Goal: Navigation & Orientation: Find specific page/section

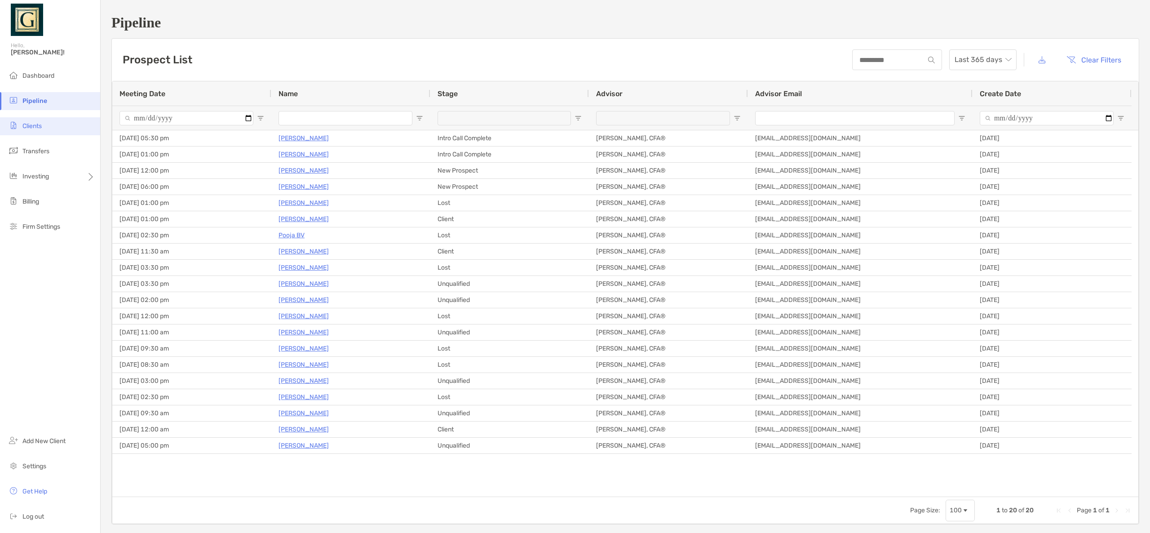
click at [59, 130] on li "Clients" at bounding box center [50, 126] width 100 height 18
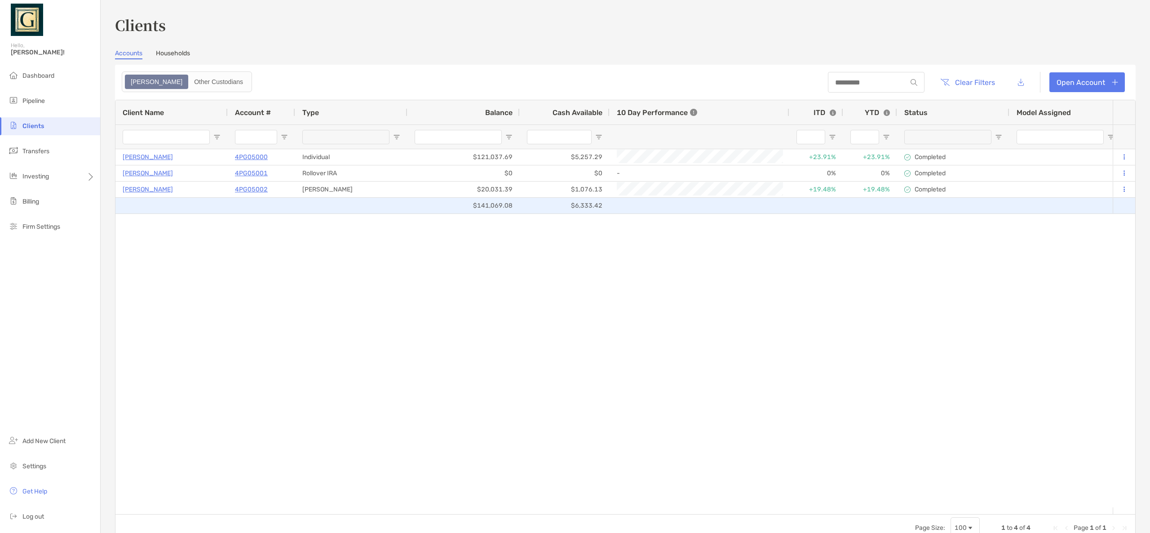
click at [728, 246] on div "[PERSON_NAME] 4PG05000 Individual $121,037.69 $5,257.29 +23.91% +23.91% Complet…" at bounding box center [613, 328] width 997 height 358
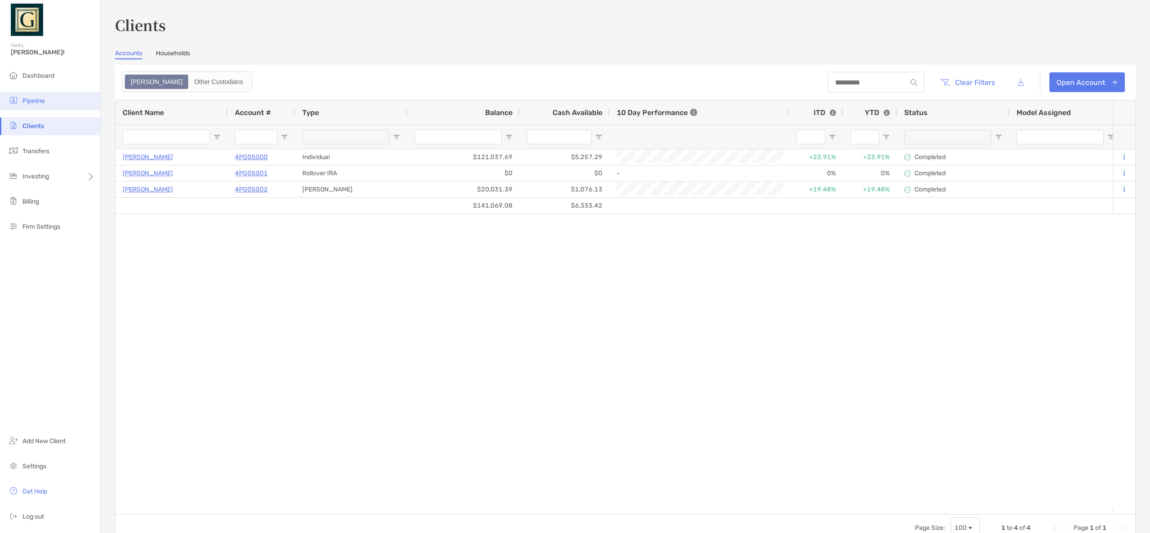
click at [31, 101] on span "Pipeline" at bounding box center [33, 101] width 22 height 8
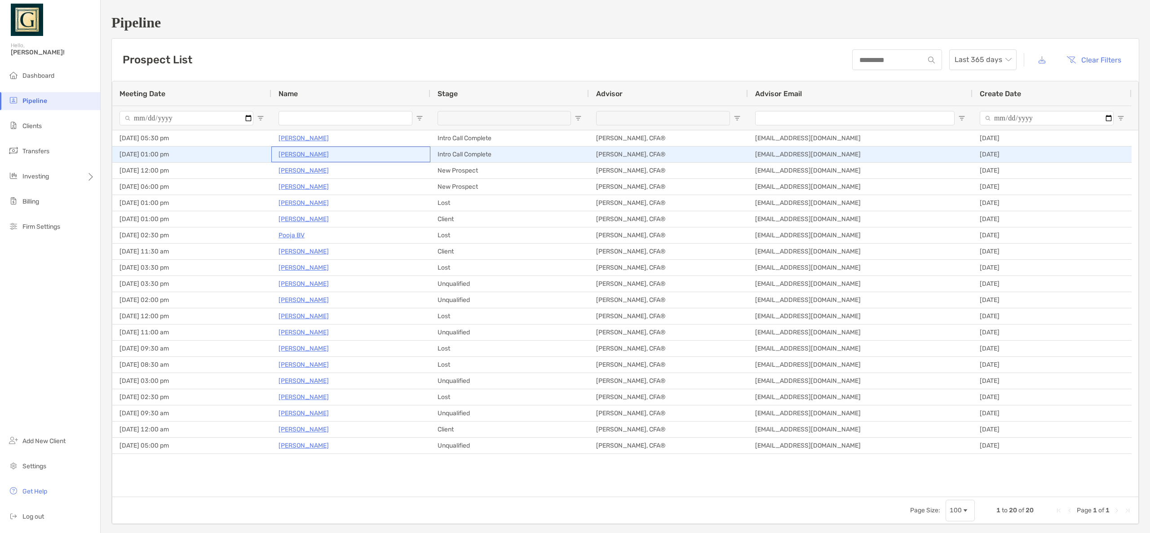
click at [297, 154] on p "[PERSON_NAME]" at bounding box center [303, 154] width 50 height 11
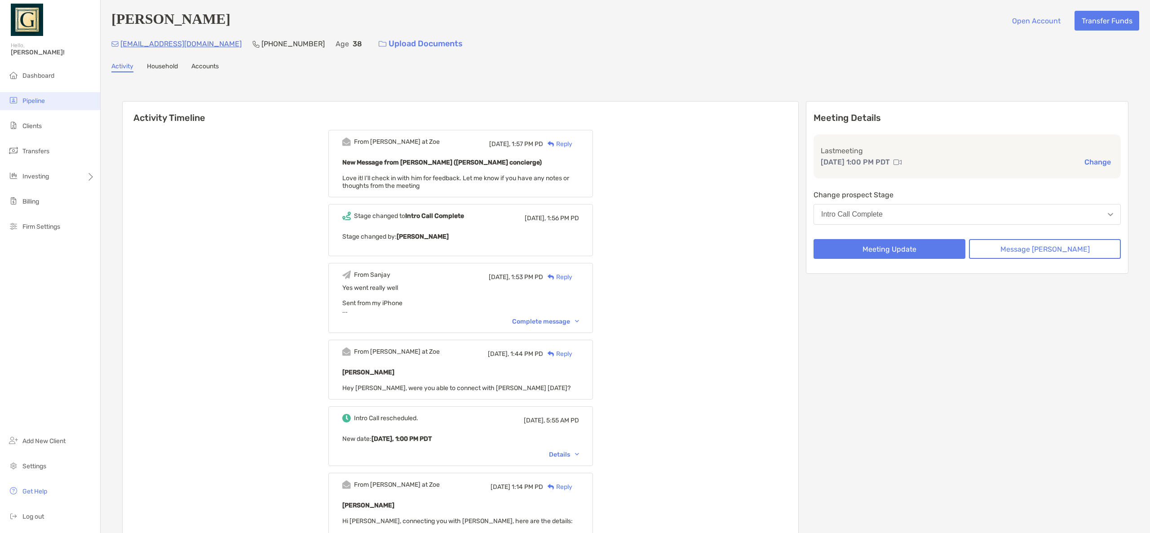
click at [46, 100] on li "Pipeline" at bounding box center [50, 101] width 100 height 18
